Goal: Information Seeking & Learning: Learn about a topic

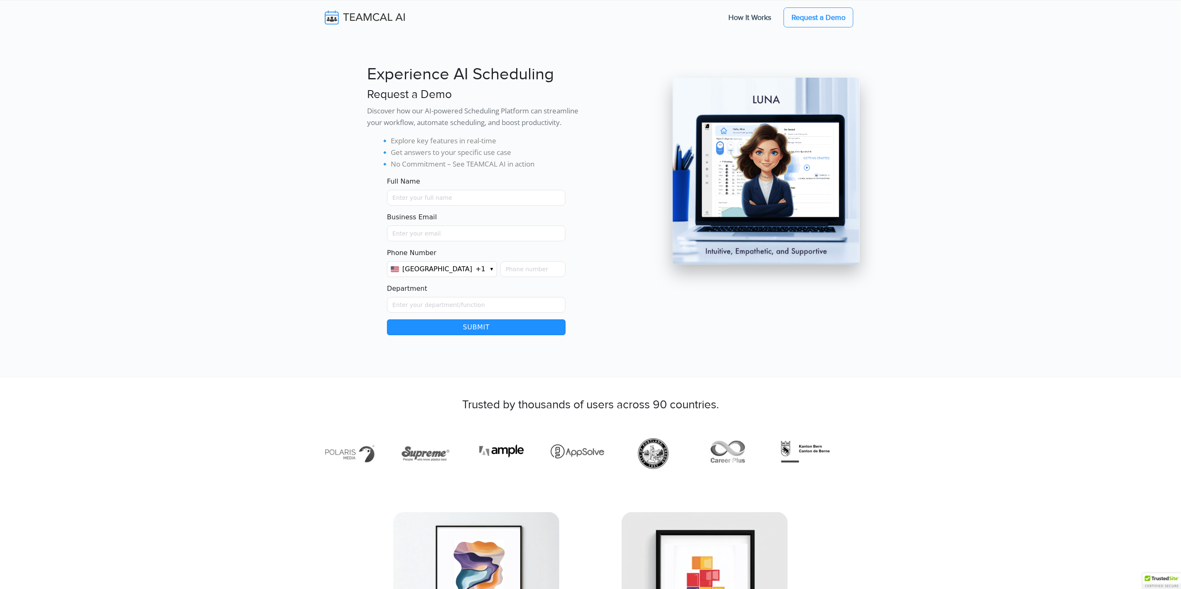
click at [355, 25] on img at bounding box center [370, 17] width 99 height 17
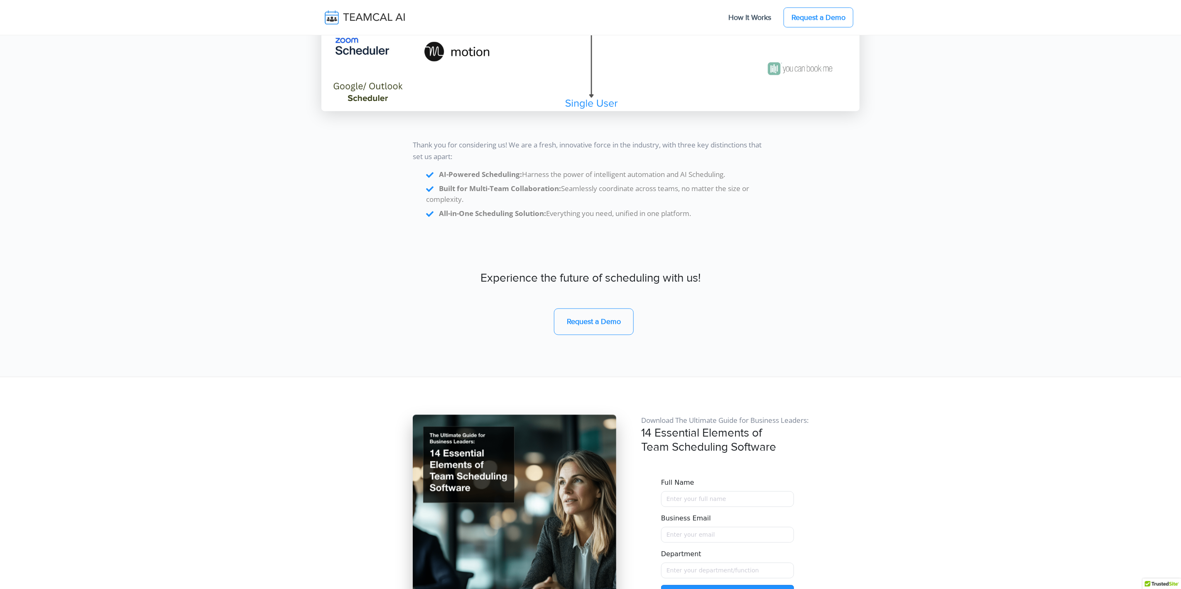
scroll to position [6980, 0]
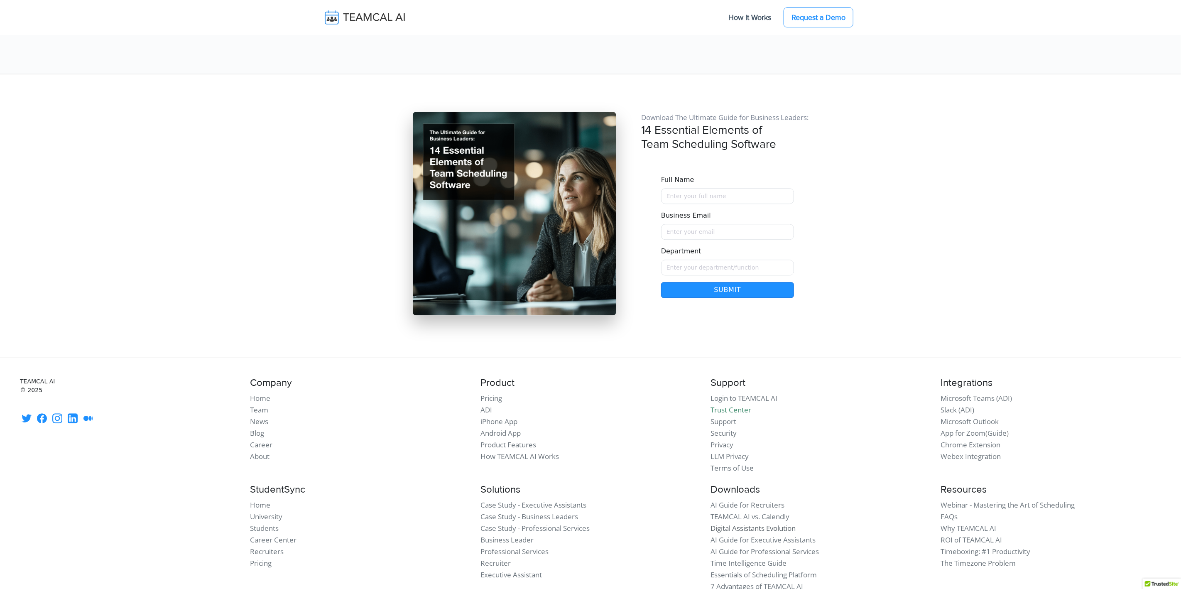
click at [770, 523] on link "Digital Assistants Evolution" at bounding box center [753, 528] width 85 height 10
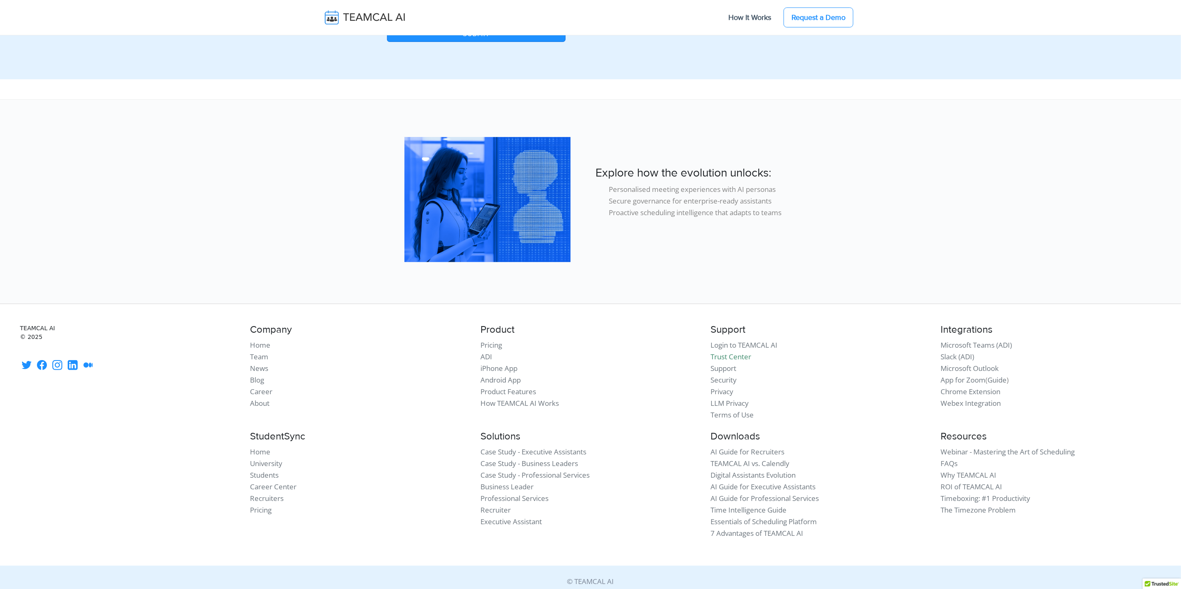
scroll to position [219, 0]
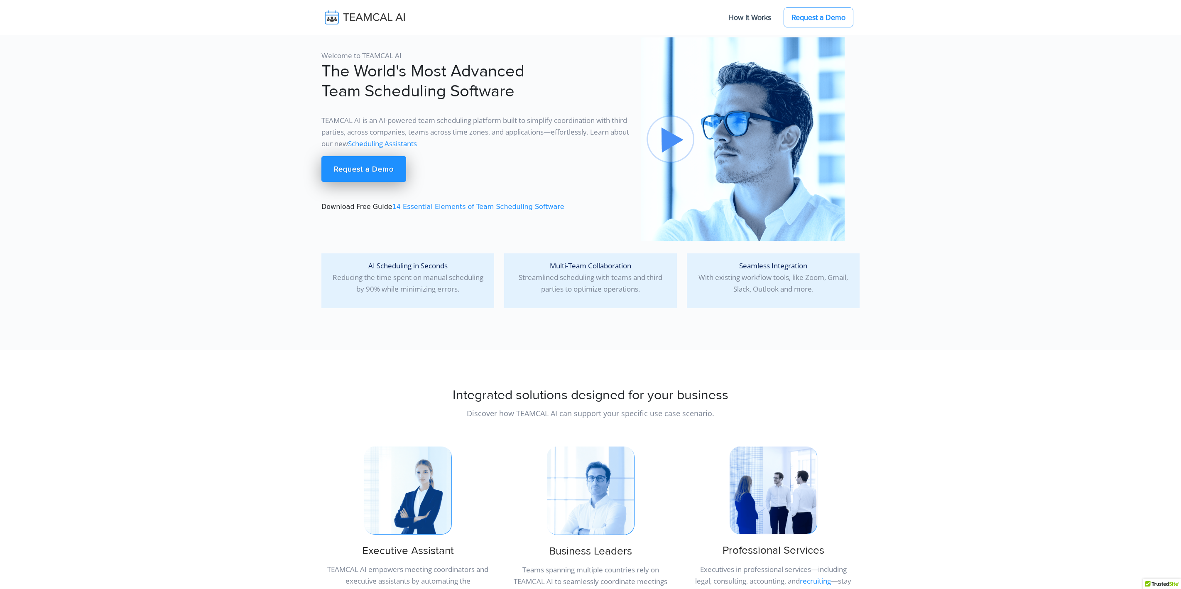
scroll to position [6980, 0]
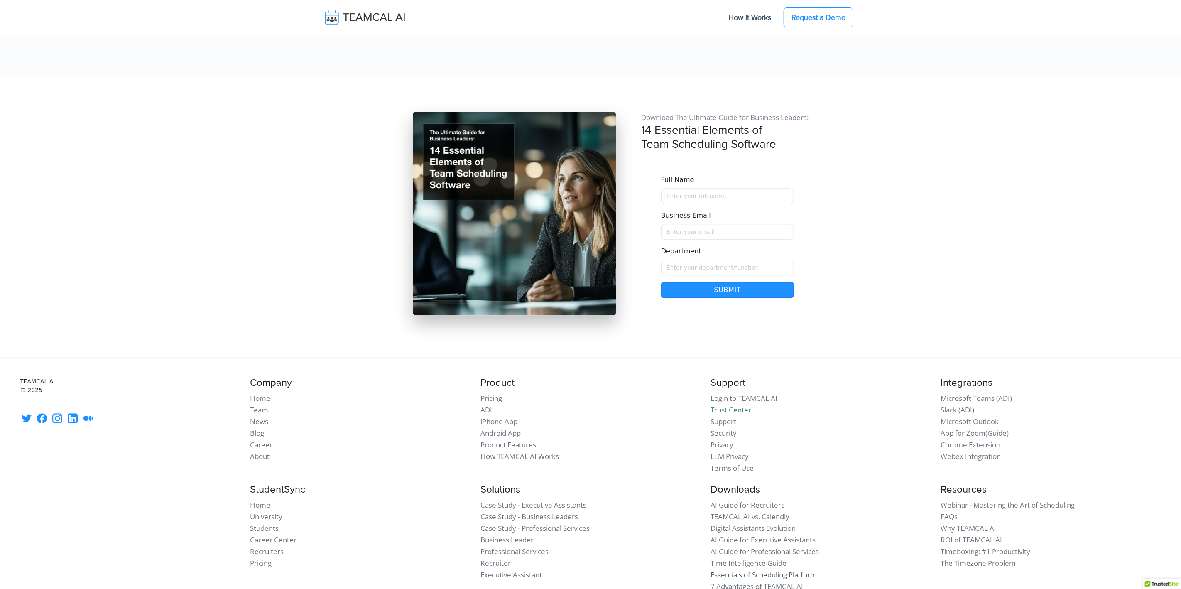
click at [771, 570] on link "Essentials of Scheduling Platform" at bounding box center [764, 575] width 106 height 10
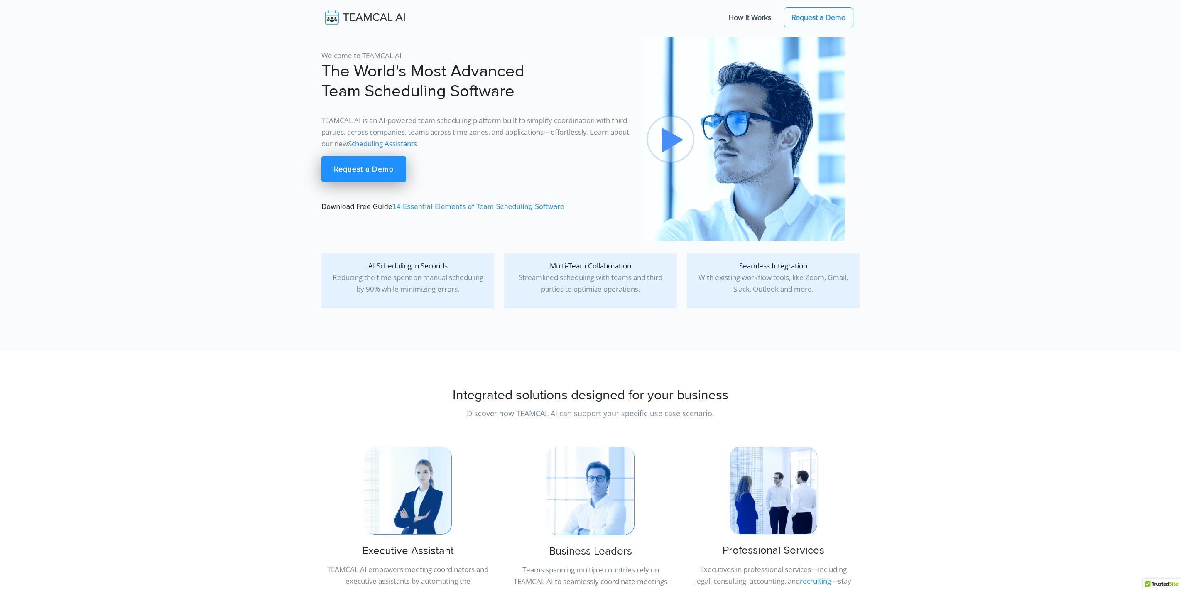
scroll to position [6980, 0]
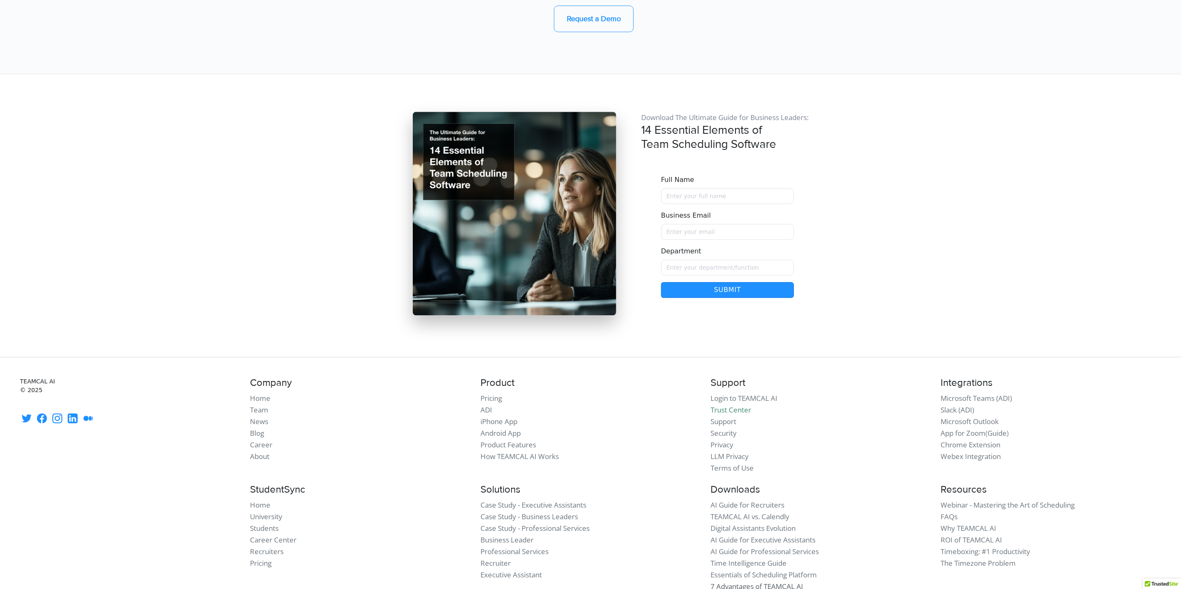
click at [794, 581] on link "7 Advantages of TEAMCAL AI" at bounding box center [757, 586] width 93 height 10
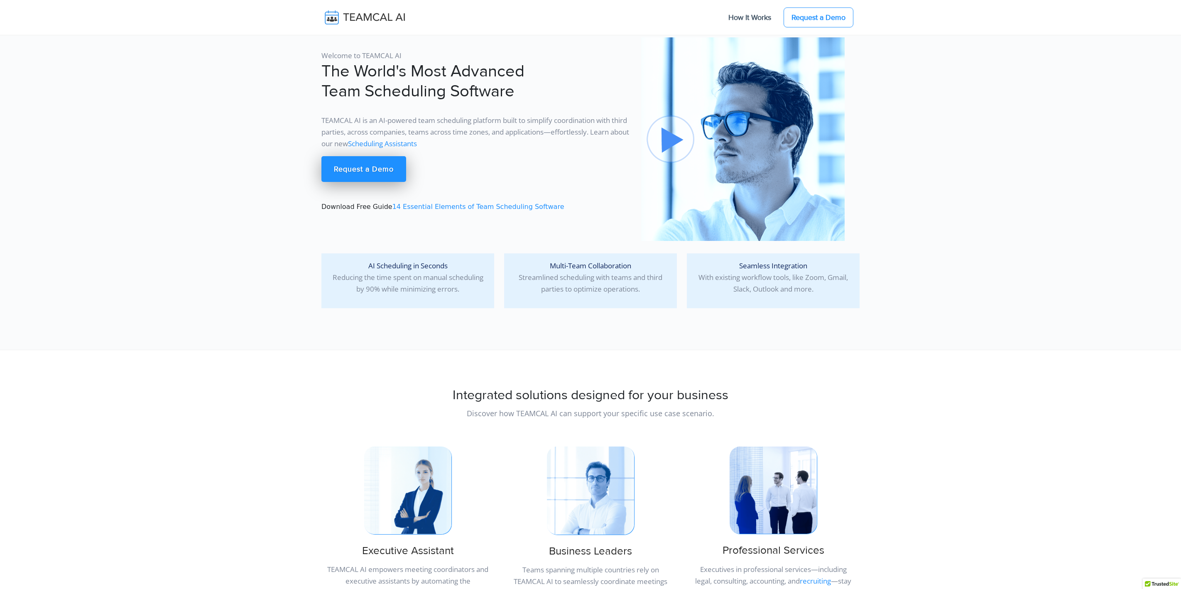
scroll to position [6980, 0]
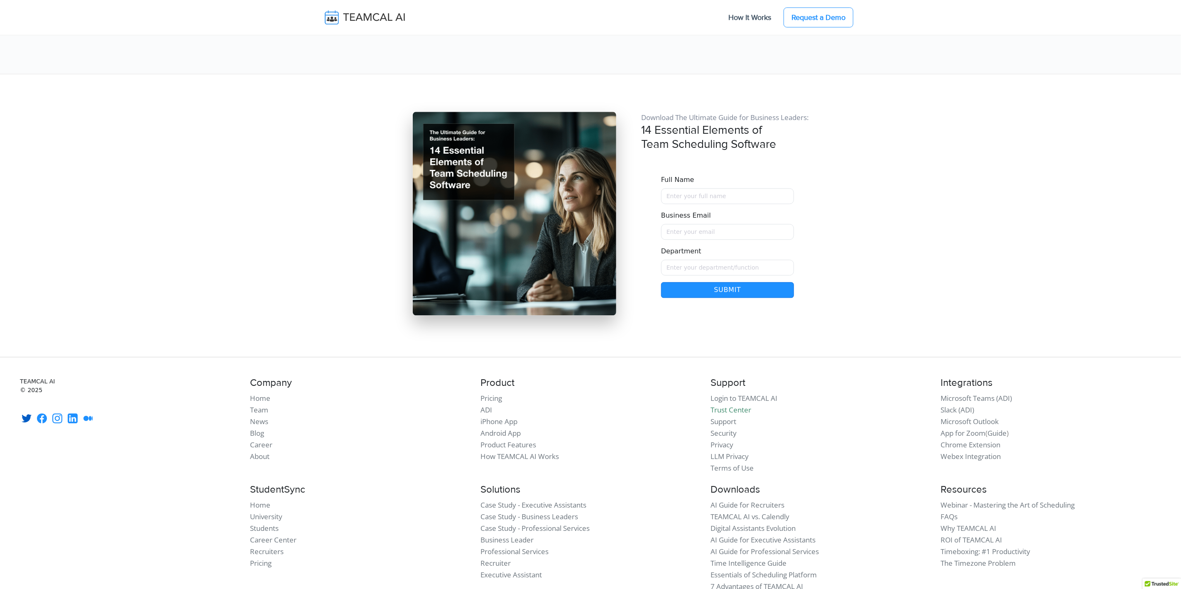
click at [26, 413] on icon at bounding box center [27, 418] width 10 height 10
click at [749, 393] on link "Login to TEAMCAL AI" at bounding box center [744, 398] width 67 height 10
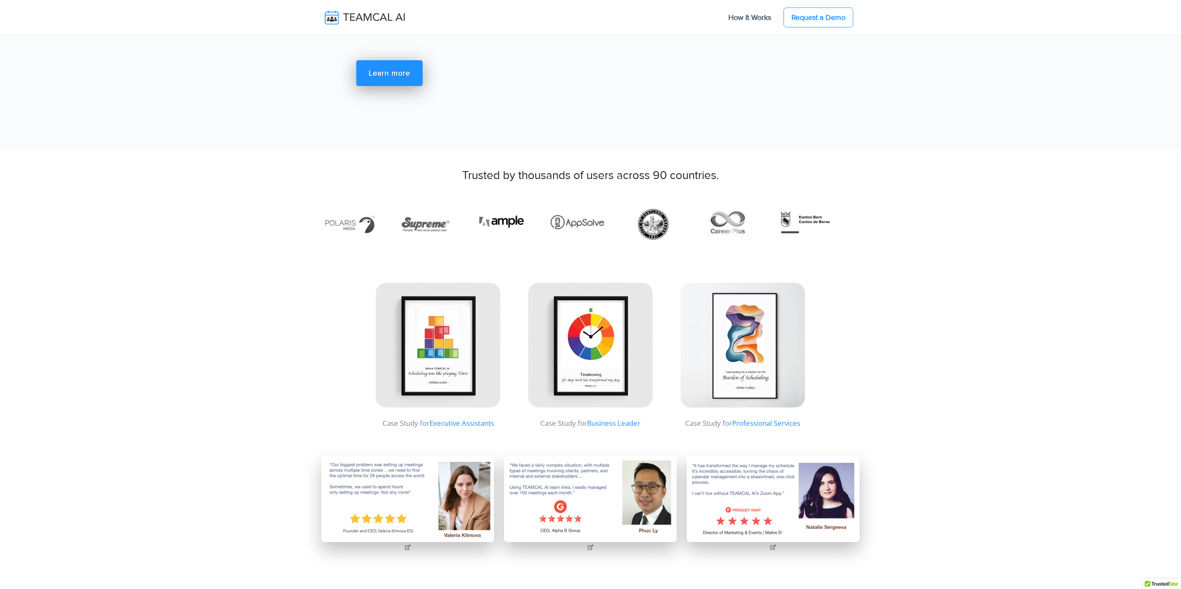
scroll to position [2769, 0]
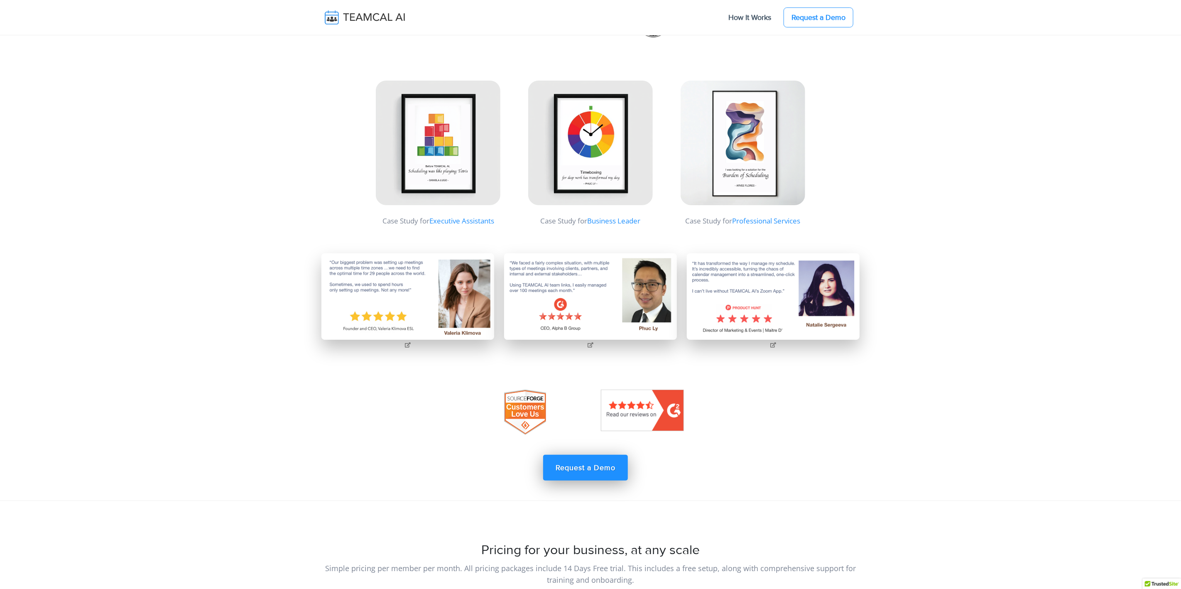
click at [754, 141] on img at bounding box center [743, 143] width 125 height 125
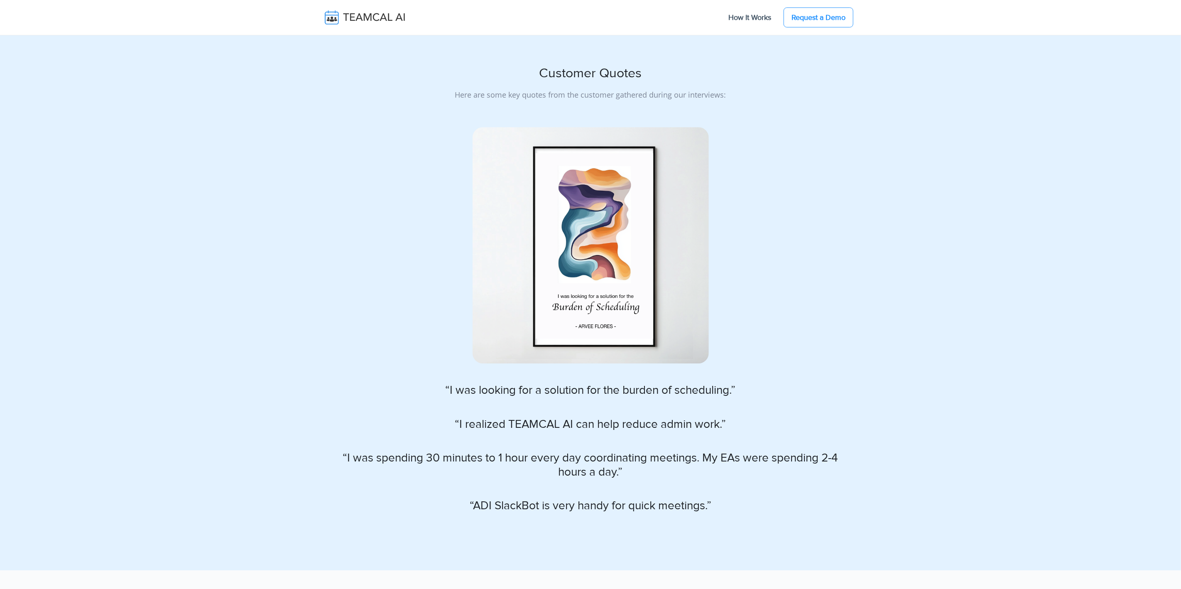
scroll to position [2145, 0]
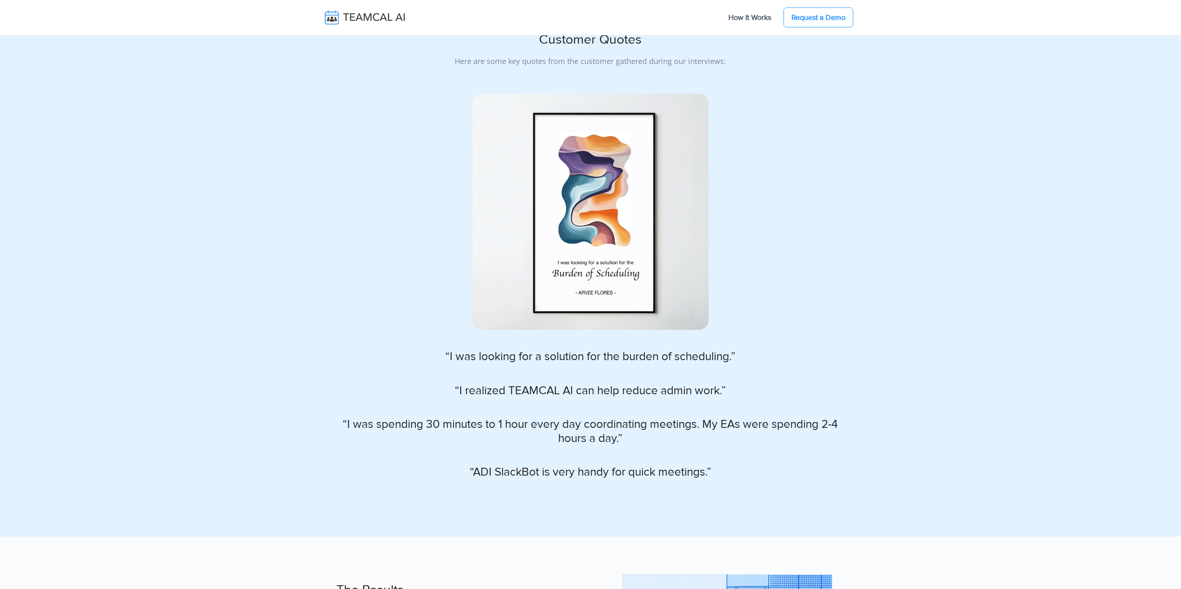
click at [631, 221] on img at bounding box center [591, 211] width 236 height 236
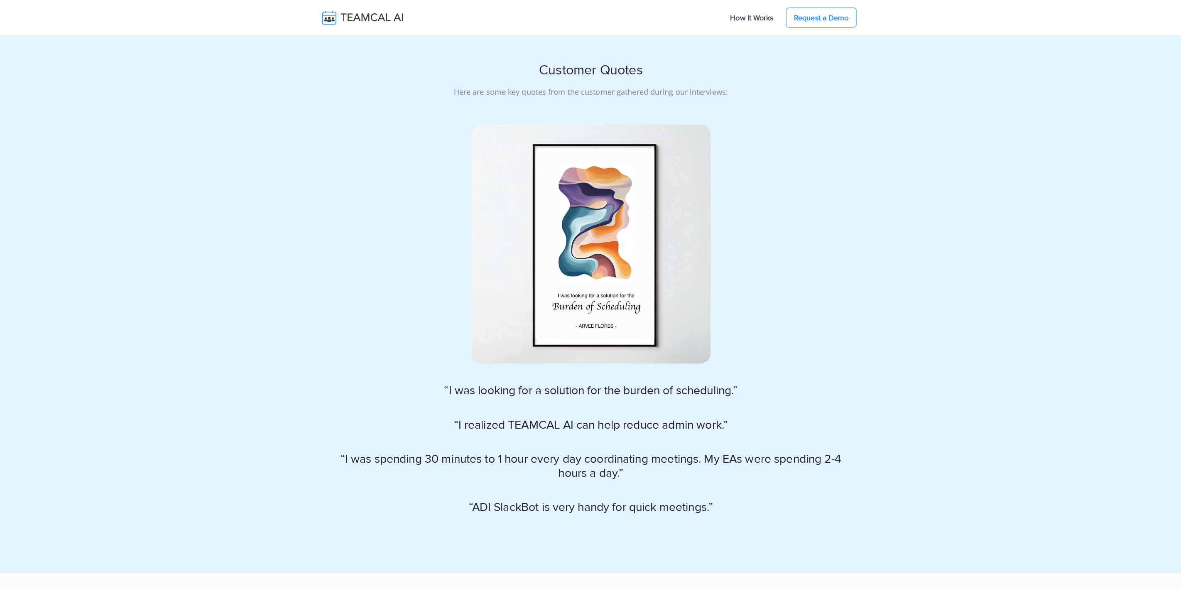
scroll to position [2113, 0]
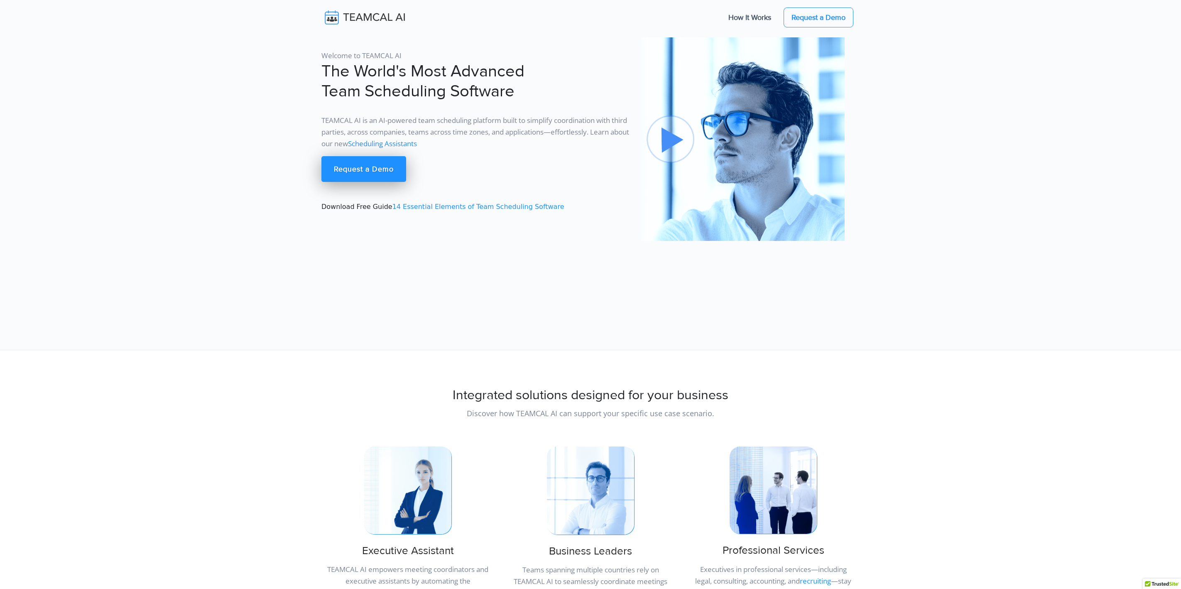
scroll to position [2769, 0]
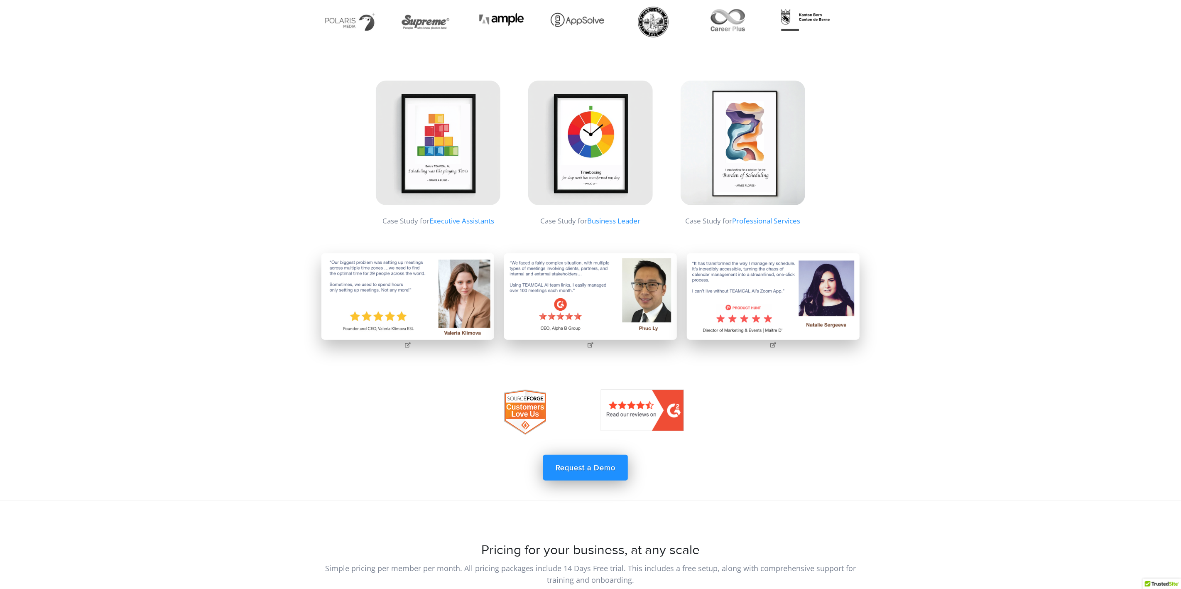
click at [434, 147] on img at bounding box center [438, 143] width 125 height 125
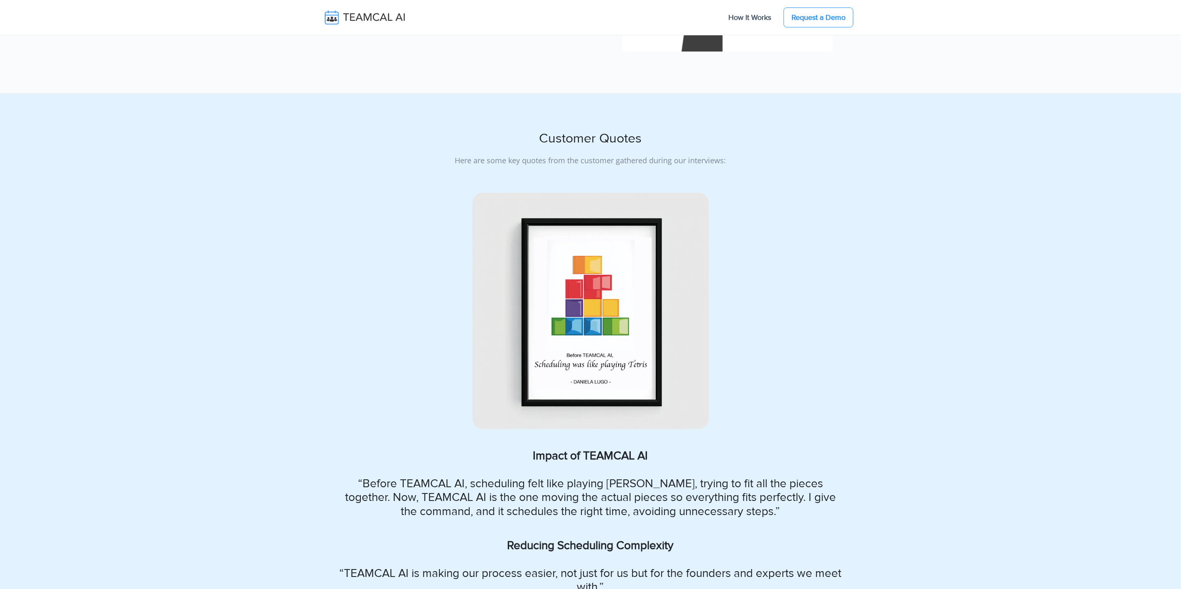
scroll to position [2548, 0]
click at [521, 324] on img at bounding box center [591, 311] width 236 height 236
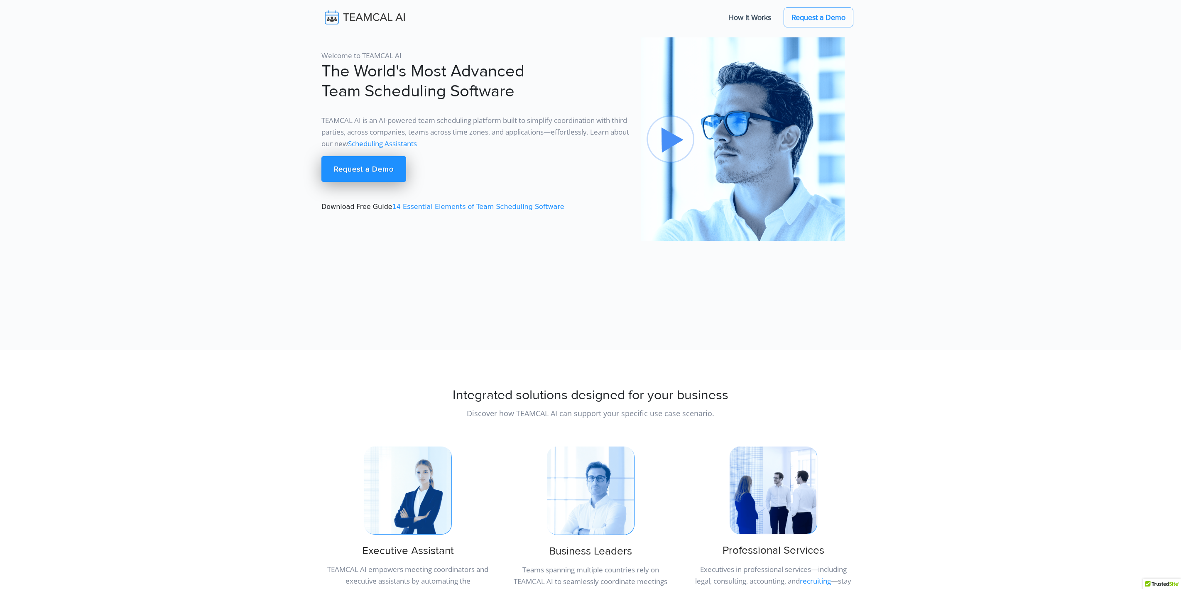
scroll to position [2775, 5]
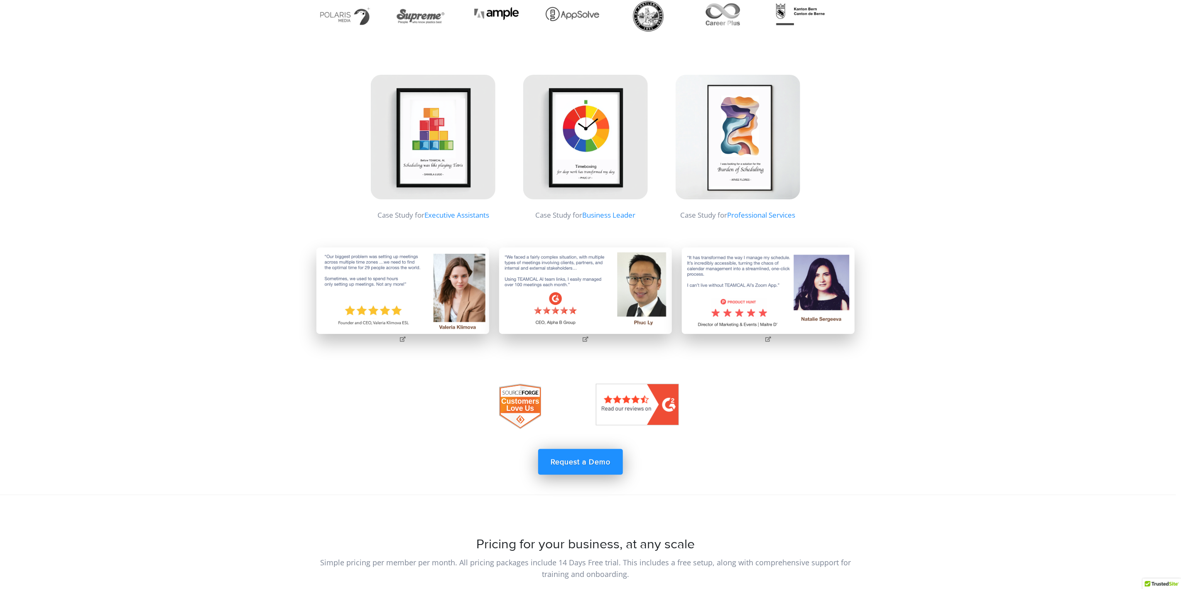
click at [587, 116] on img at bounding box center [585, 137] width 125 height 125
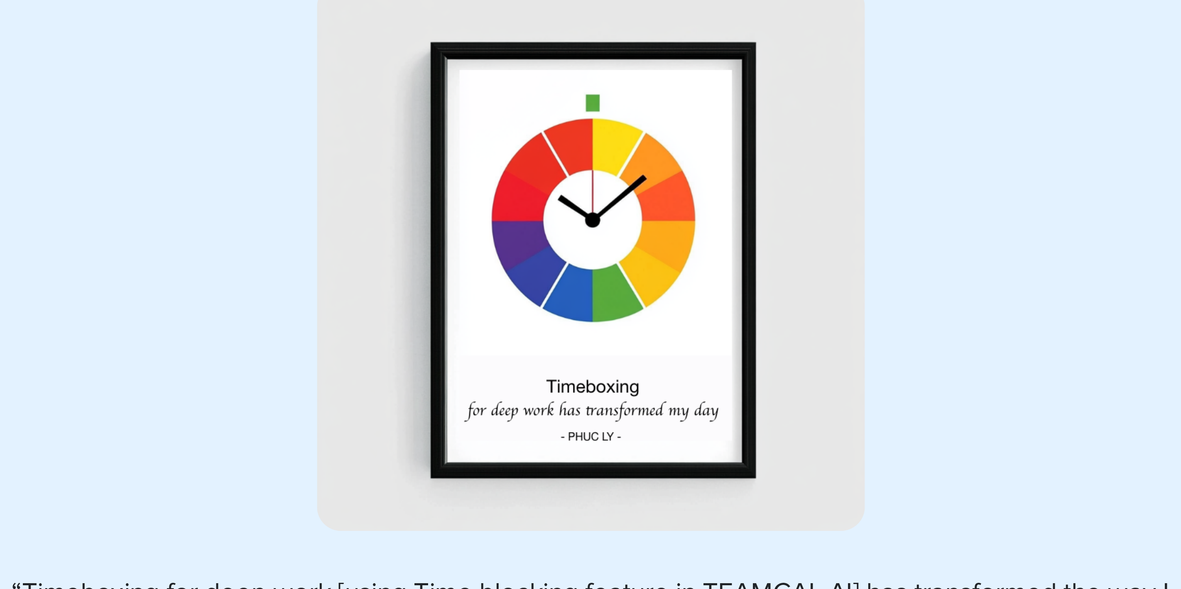
scroll to position [2904, 0]
